Goal: Navigation & Orientation: Find specific page/section

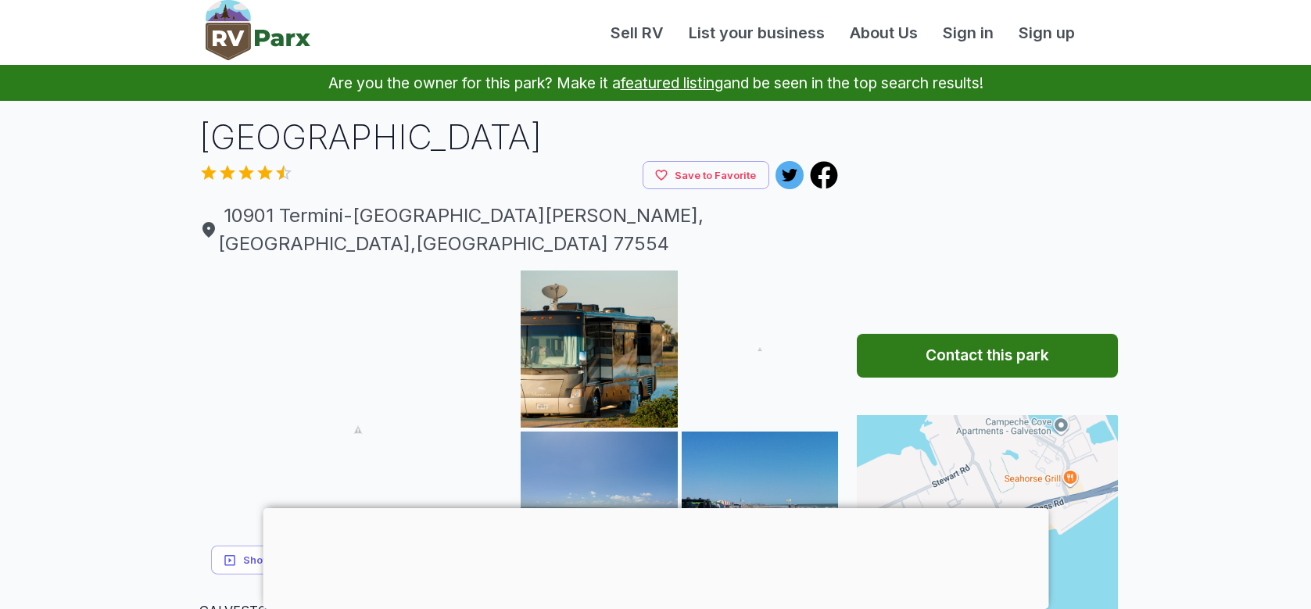
click at [394, 135] on h1 "[GEOGRAPHIC_DATA]" at bounding box center [519, 137] width 640 height 48
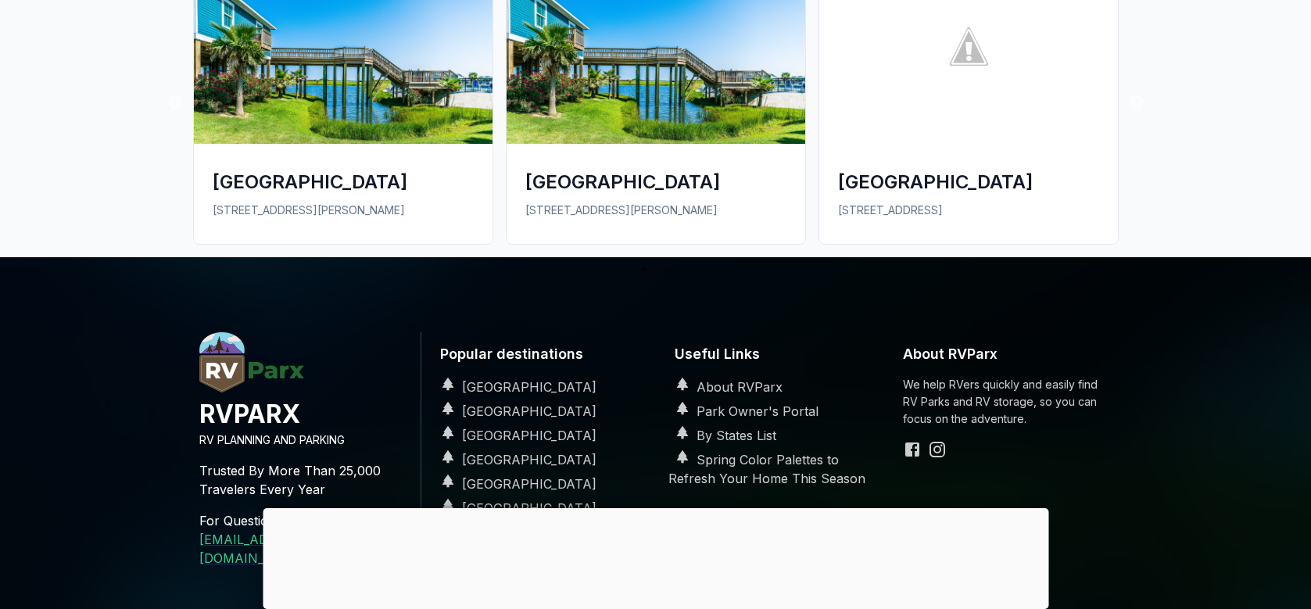
scroll to position [1955, 0]
